Goal: Task Accomplishment & Management: Manage account settings

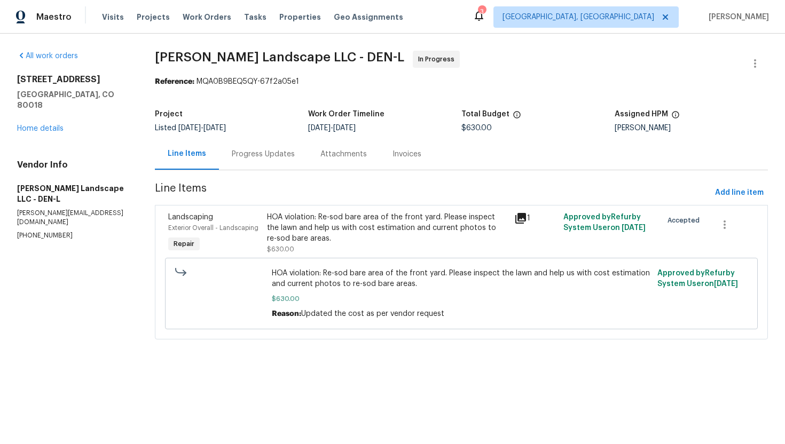
click at [323, 223] on div "HOA violation: Re-sod bare area of the front yard. Please inspect the lawn and …" at bounding box center [387, 228] width 240 height 32
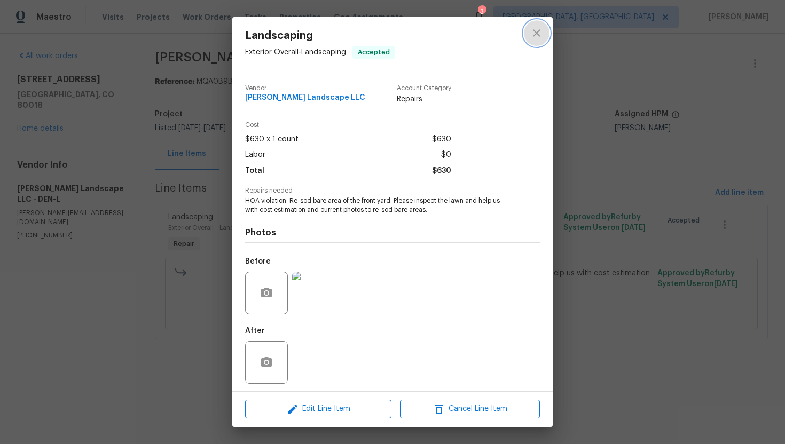
click at [542, 36] on icon "close" at bounding box center [536, 33] width 13 height 13
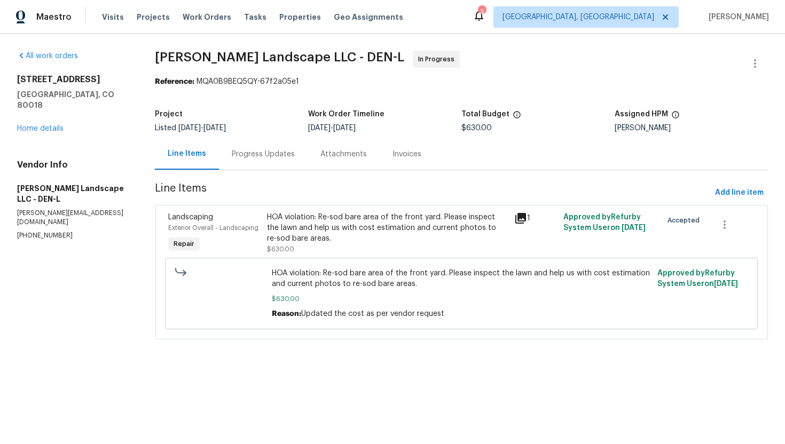
click at [248, 149] on div "Progress Updates" at bounding box center [263, 154] width 63 height 11
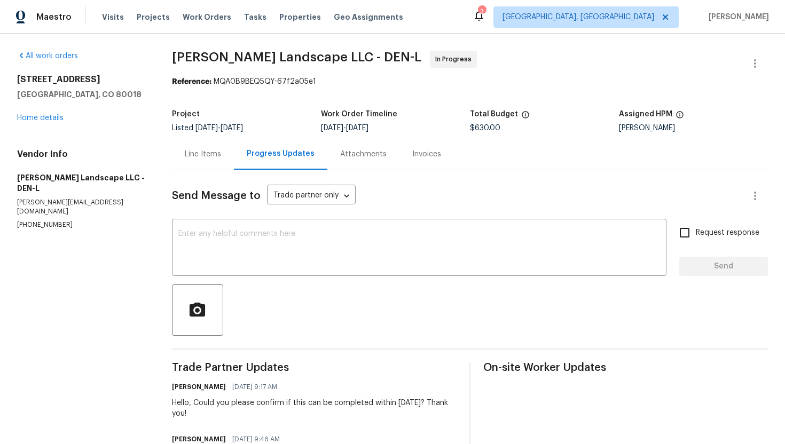
click at [216, 164] on div "Line Items" at bounding box center [203, 153] width 62 height 31
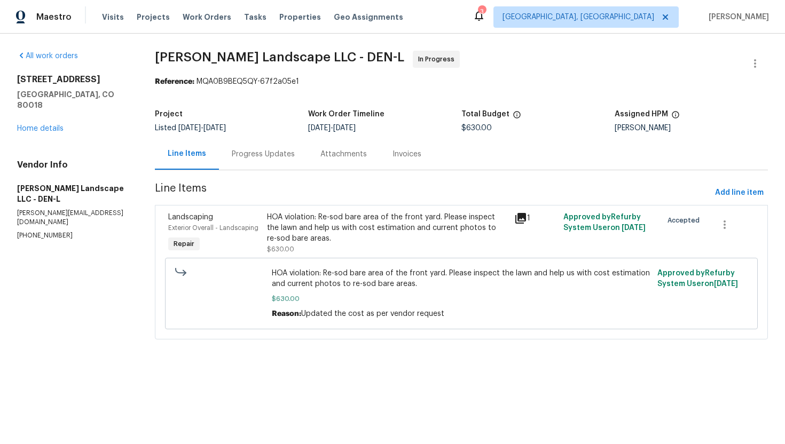
click at [249, 155] on div "Progress Updates" at bounding box center [263, 154] width 63 height 11
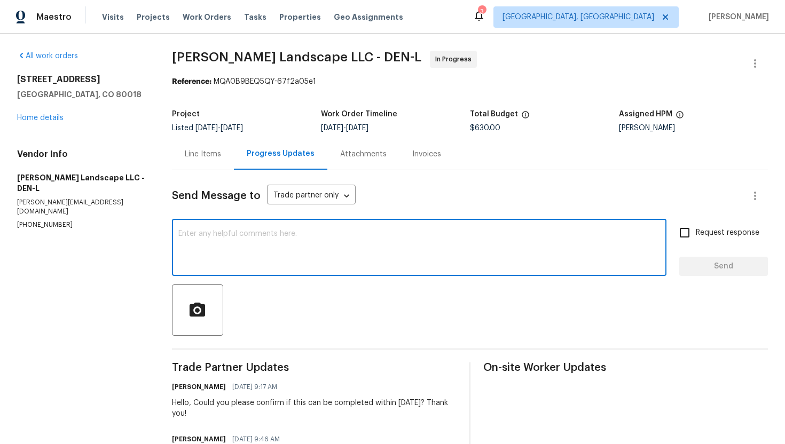
click at [241, 231] on textarea at bounding box center [418, 248] width 481 height 37
type textarea "Hello, Please update after photos. Thank you!"
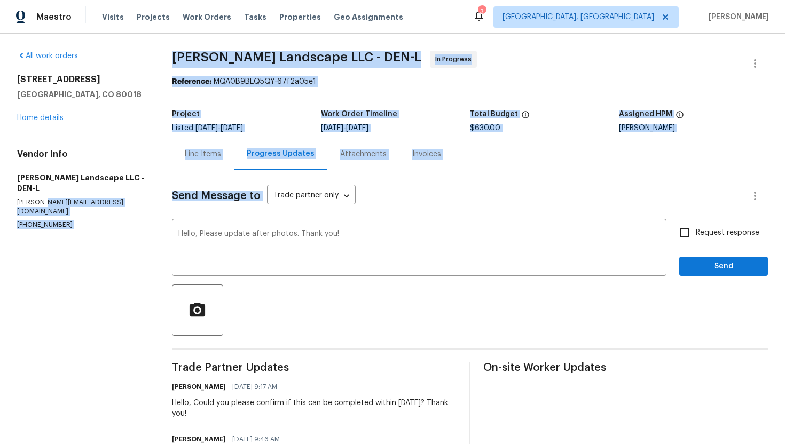
drag, startPoint x: 378, startPoint y: 221, endPoint x: 21, endPoint y: 195, distance: 358.5
click at [26, 195] on div "All work orders 25643 E Bayaud Ave Aurora, CO 80018 Home details Vendor Info Da…" at bounding box center [392, 341] width 785 height 614
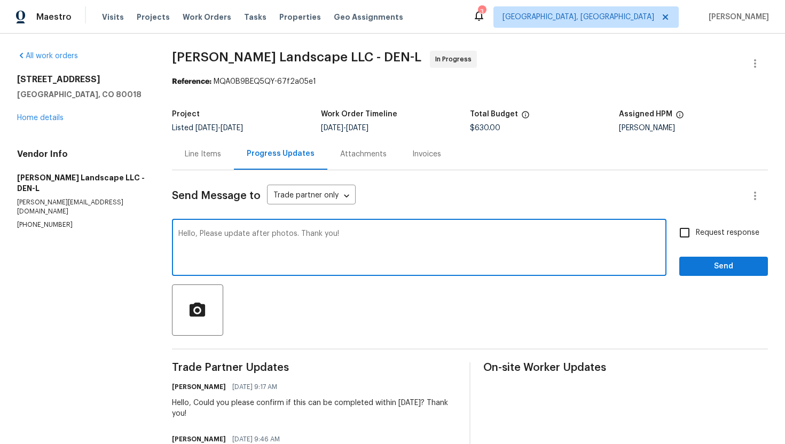
click at [345, 261] on textarea "Hello, Please update after photos. Thank you!" at bounding box center [418, 248] width 481 height 37
drag, startPoint x: 371, startPoint y: 238, endPoint x: 30, endPoint y: 207, distance: 342.4
click at [30, 207] on div "All work orders 25643 E Bayaud Ave Aurora, CO 80018 Home details Vendor Info Da…" at bounding box center [392, 341] width 785 height 614
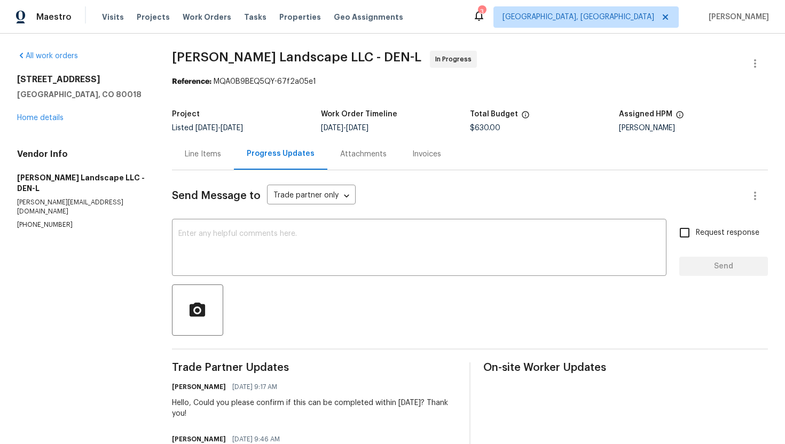
click at [210, 157] on div "Line Items" at bounding box center [203, 154] width 36 height 11
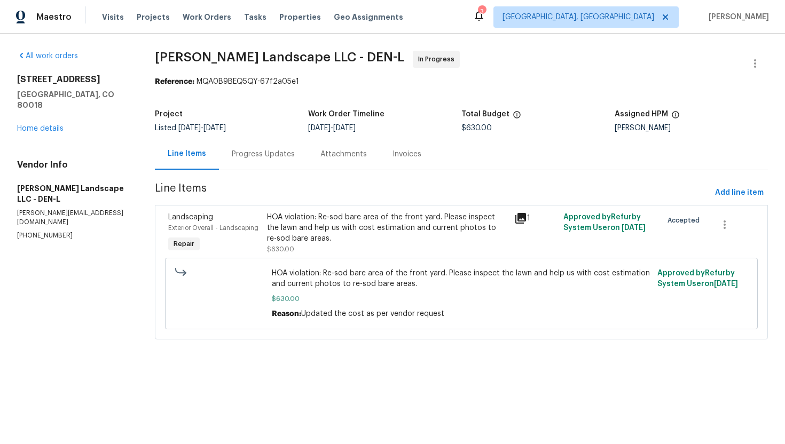
click at [319, 231] on div "HOA violation: Re-sod bare area of the front yard. Please inspect the lawn and …" at bounding box center [387, 228] width 240 height 32
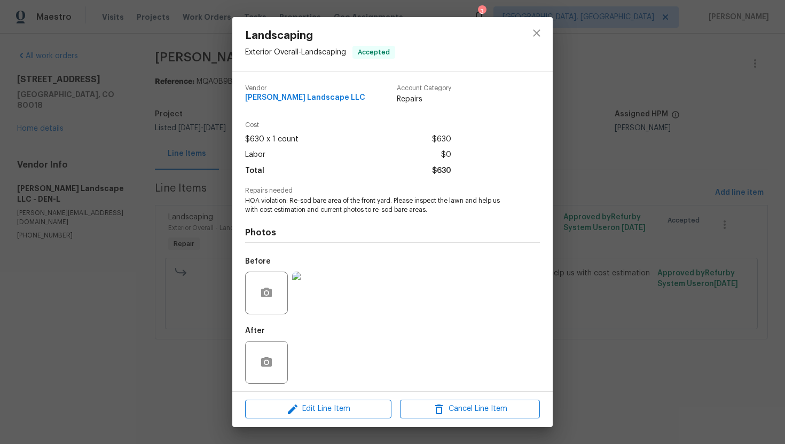
click at [633, 238] on div "Landscaping Exterior Overall - Landscaping Accepted Vendor Dalia Landscape LLC …" at bounding box center [392, 222] width 785 height 444
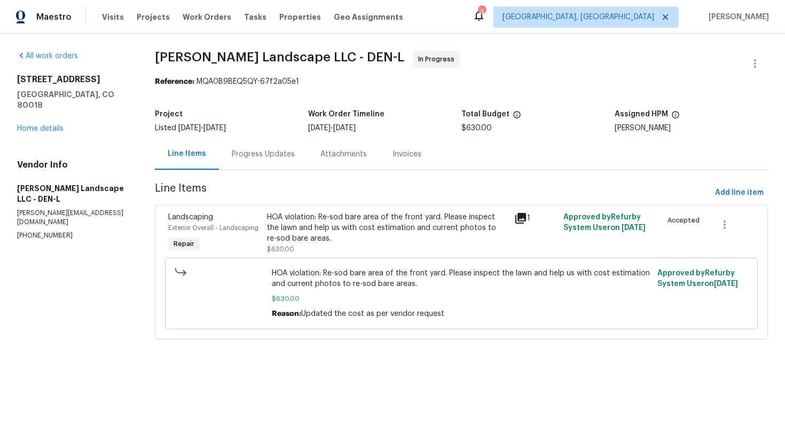
click at [359, 224] on div "HOA violation: Re-sod bare area of the front yard. Please inspect the lawn and …" at bounding box center [387, 228] width 240 height 32
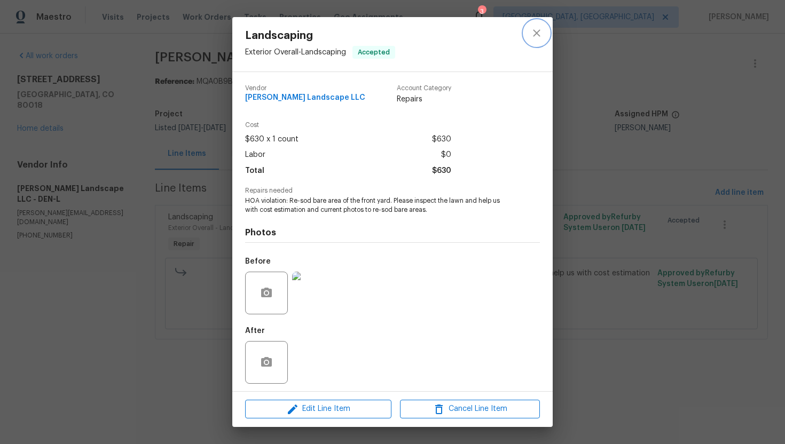
click at [536, 32] on icon "close" at bounding box center [536, 32] width 7 height 7
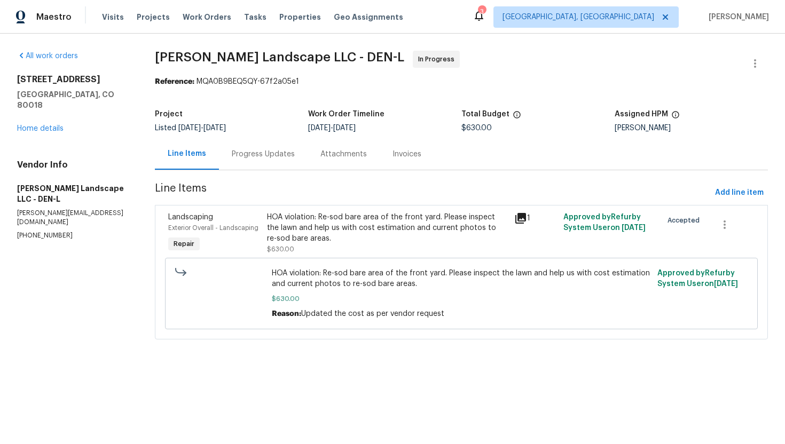
click at [262, 149] on div "Progress Updates" at bounding box center [263, 154] width 63 height 11
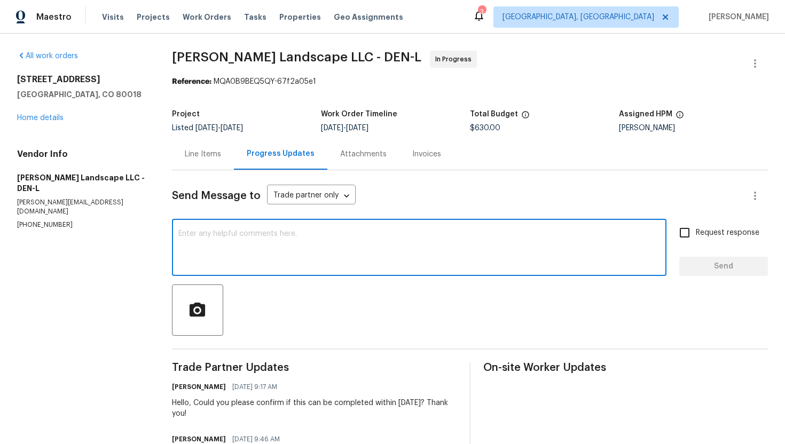
click at [286, 250] on textarea at bounding box center [418, 248] width 481 height 37
paste textarea "Hello, Please update after photos. Thank you!"
type textarea "Hello, Please update after photos. Thank you!"
click at [695, 233] on input "Request response" at bounding box center [684, 233] width 22 height 22
checkbox input "true"
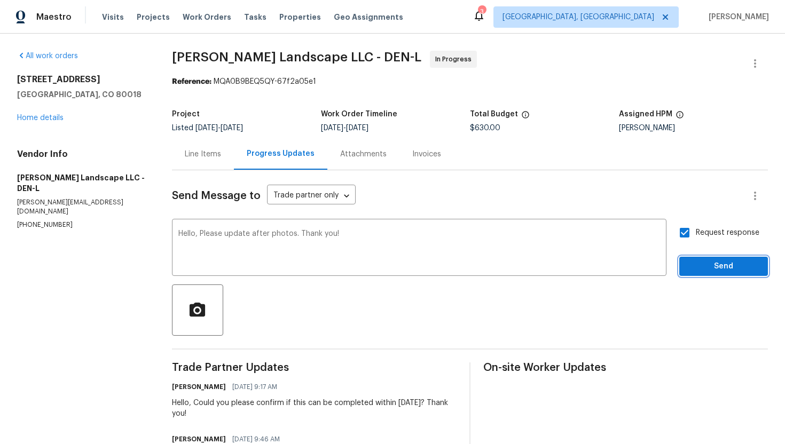
click at [695, 257] on button "Send" at bounding box center [723, 267] width 89 height 20
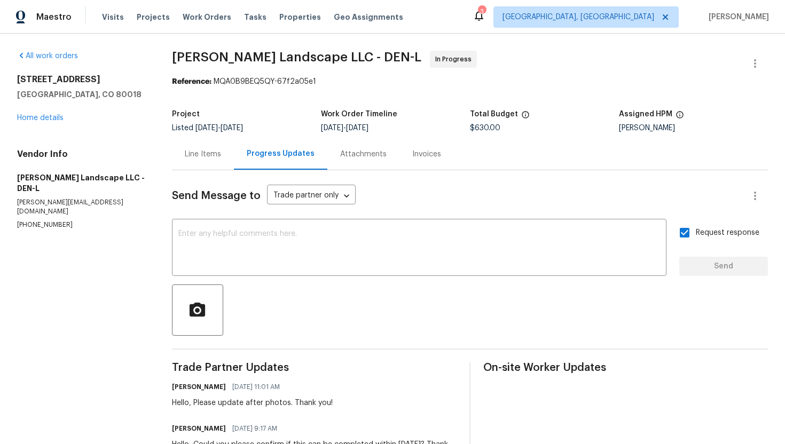
click at [213, 149] on div "Line Items" at bounding box center [203, 154] width 36 height 11
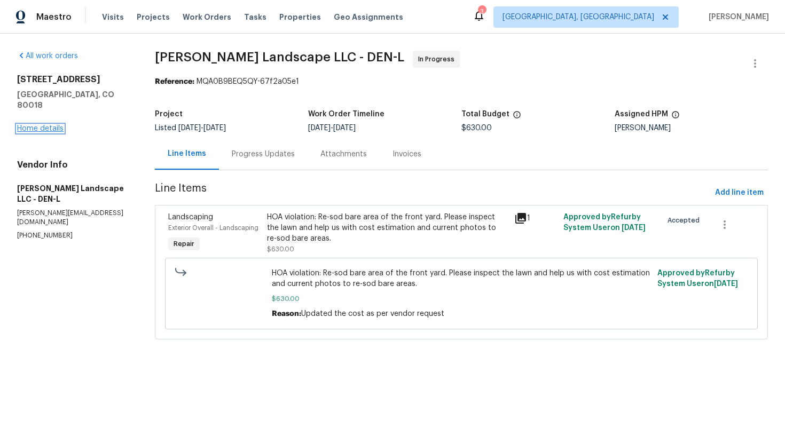
click at [57, 125] on link "Home details" at bounding box center [40, 128] width 46 height 7
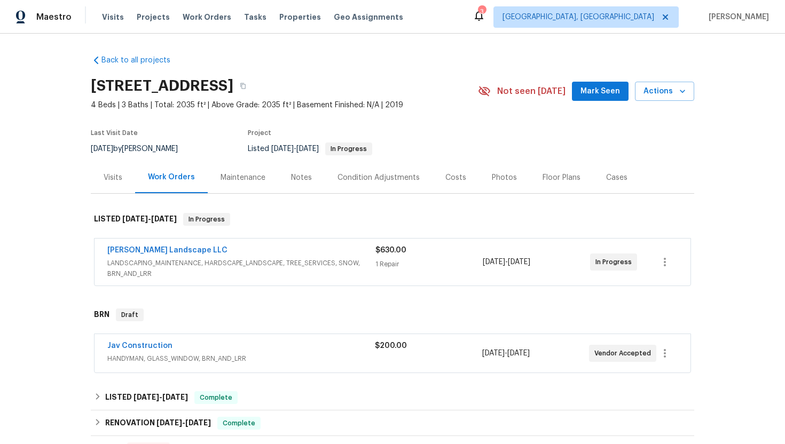
click at [273, 347] on div "Jav Construction" at bounding box center [240, 347] width 267 height 13
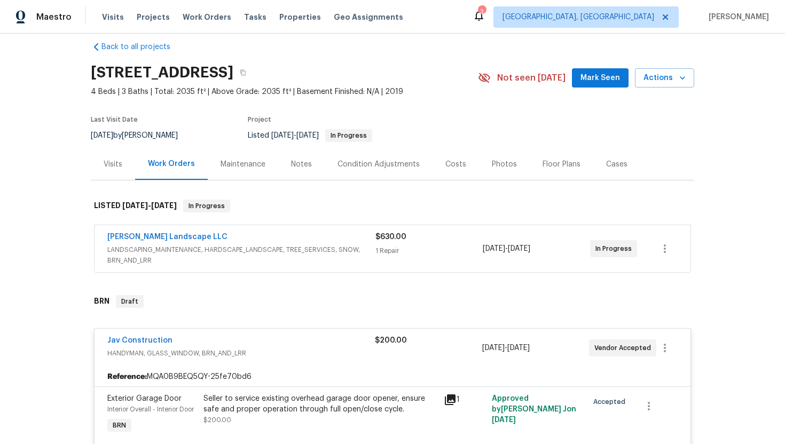
scroll to position [16, 0]
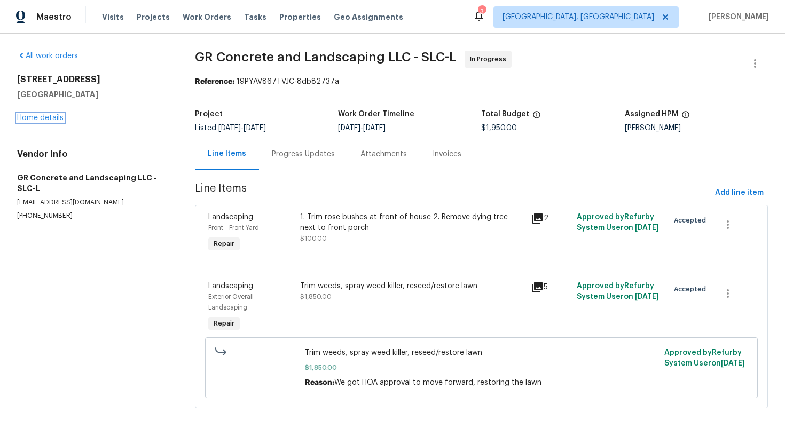
click at [52, 120] on link "Home details" at bounding box center [40, 117] width 46 height 7
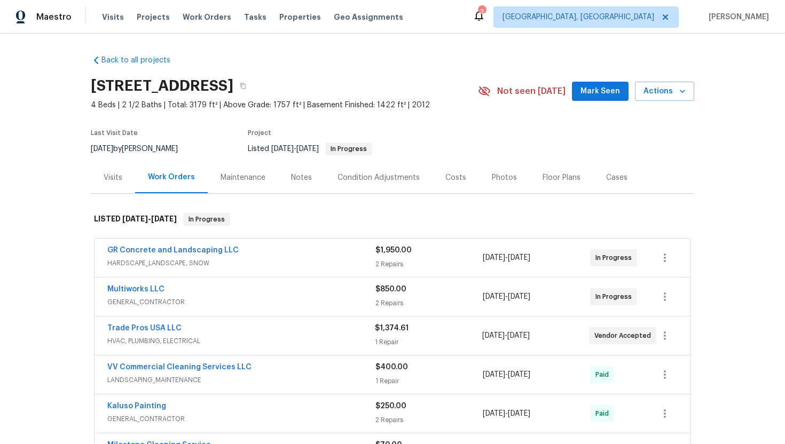
click at [280, 375] on div "VV Commercial Cleaning Services LLC" at bounding box center [241, 368] width 268 height 13
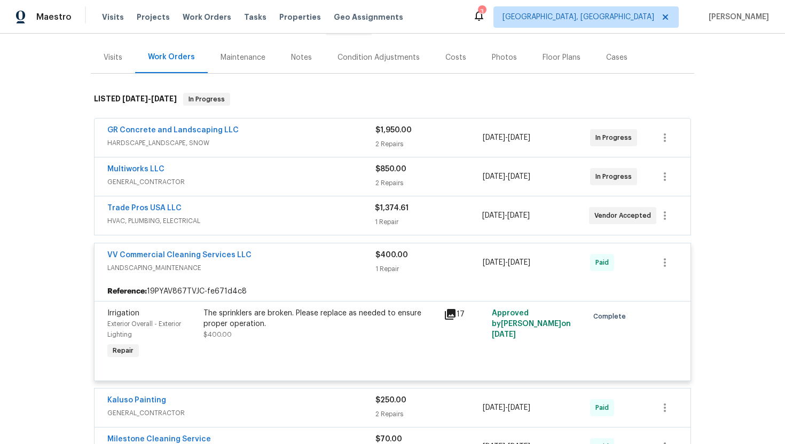
scroll to position [118, 0]
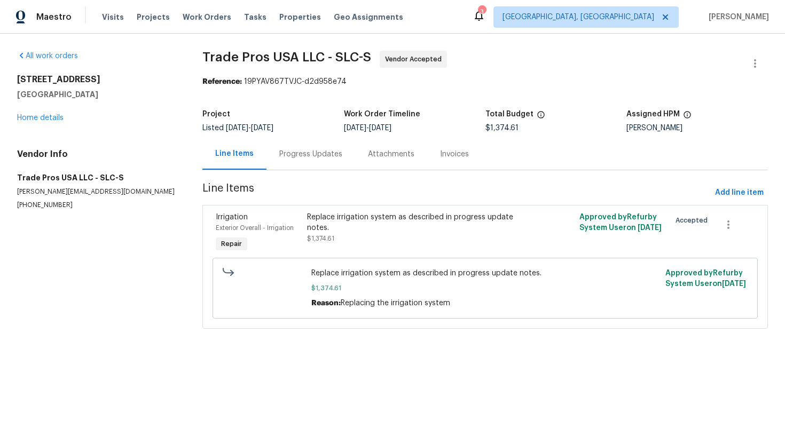
click at [303, 152] on div "Progress Updates" at bounding box center [310, 154] width 63 height 11
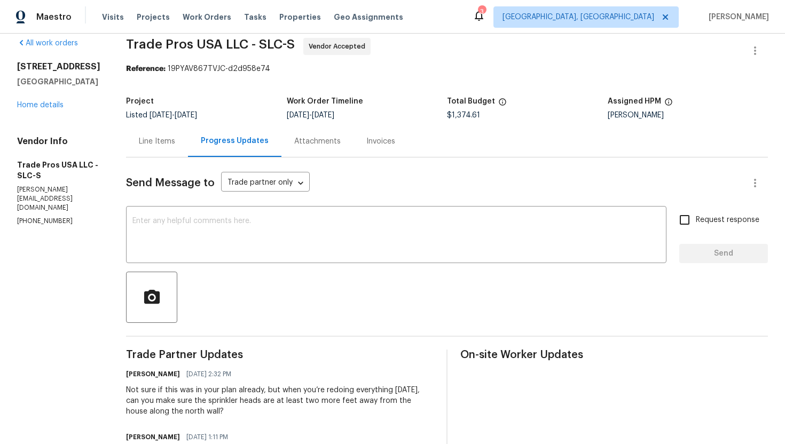
scroll to position [18, 0]
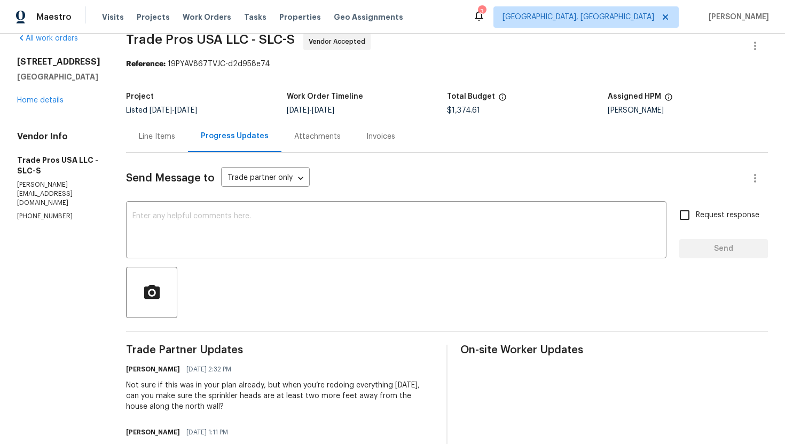
click at [151, 142] on div "Line Items" at bounding box center [157, 136] width 62 height 31
